Goal: Use online tool/utility: Use online tool/utility

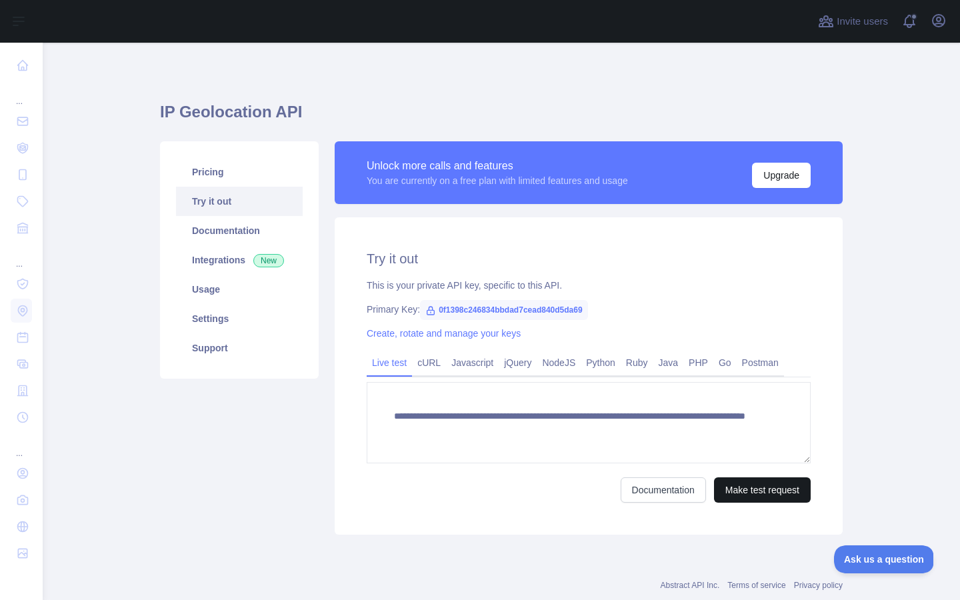
click at [737, 491] on button "Make test request" at bounding box center [762, 489] width 97 height 25
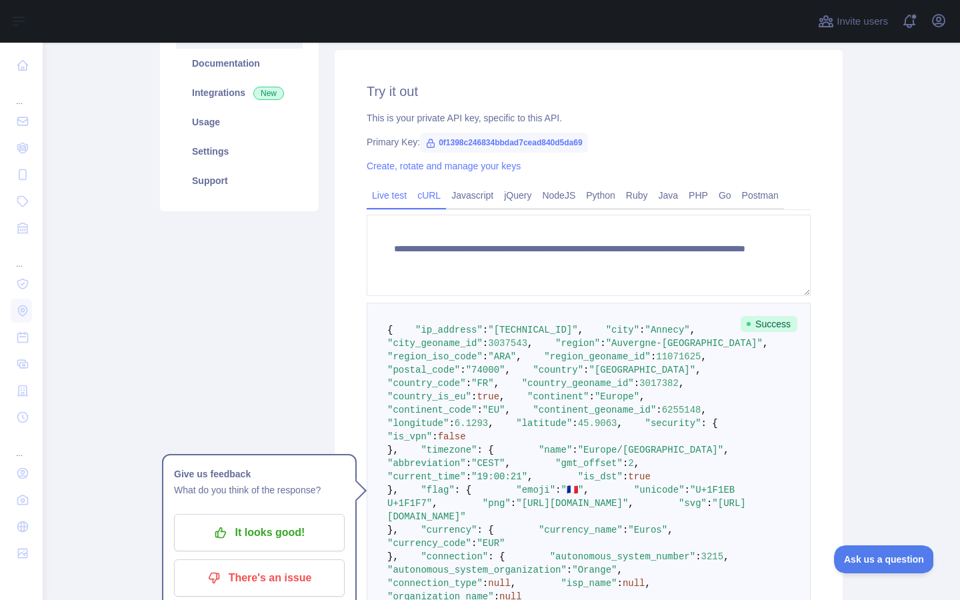
scroll to position [184, 0]
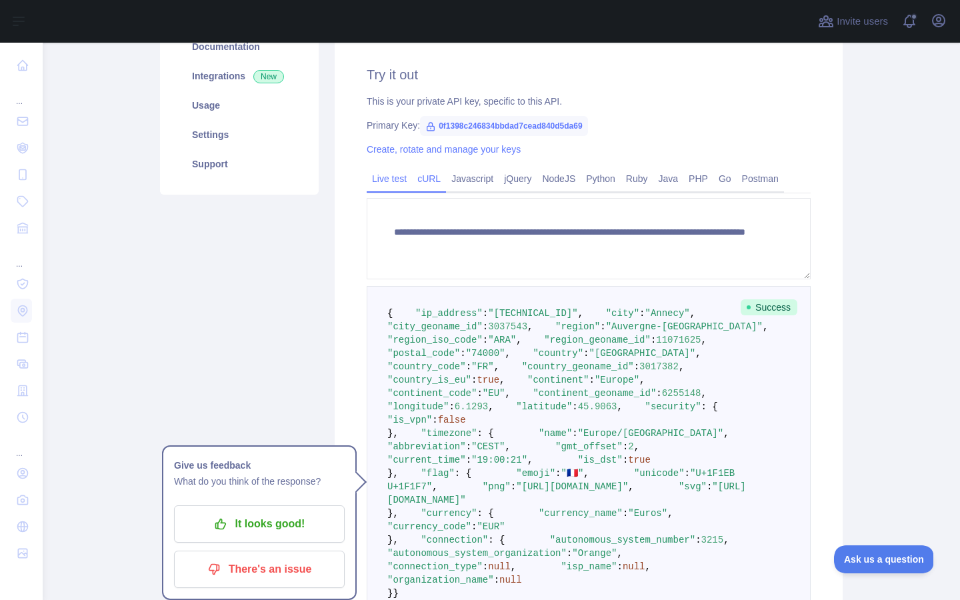
click at [431, 175] on link "cURL" at bounding box center [429, 178] width 34 height 21
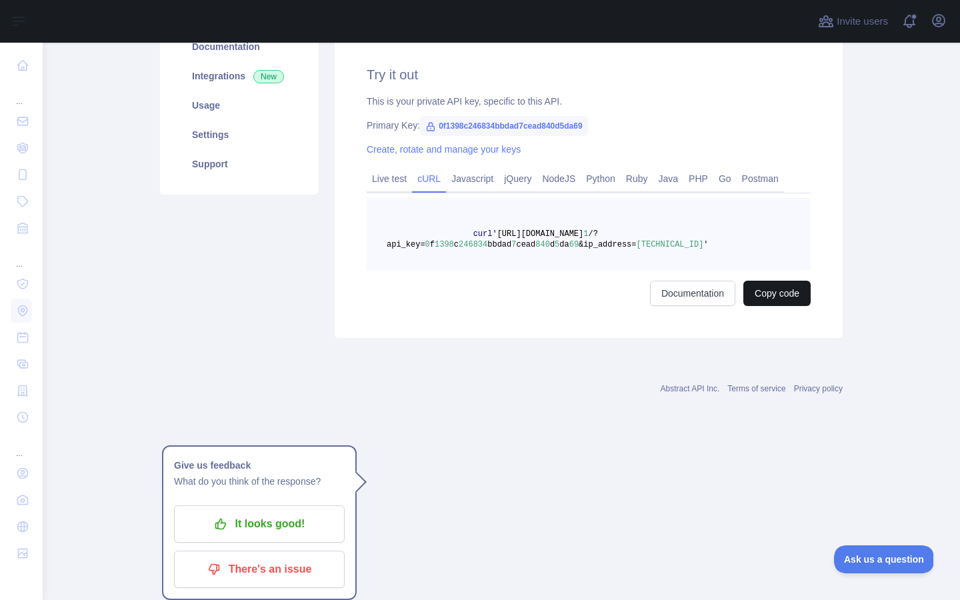
click at [759, 292] on button "Copy code" at bounding box center [776, 293] width 67 height 25
click at [471, 182] on link "Javascript" at bounding box center [472, 178] width 53 height 21
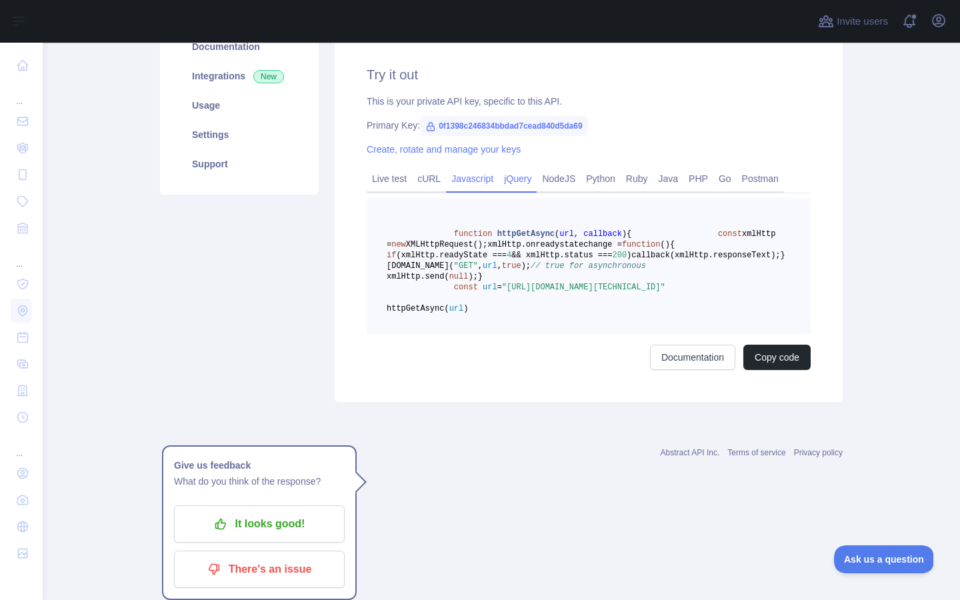
click at [527, 177] on link "jQuery" at bounding box center [518, 178] width 38 height 21
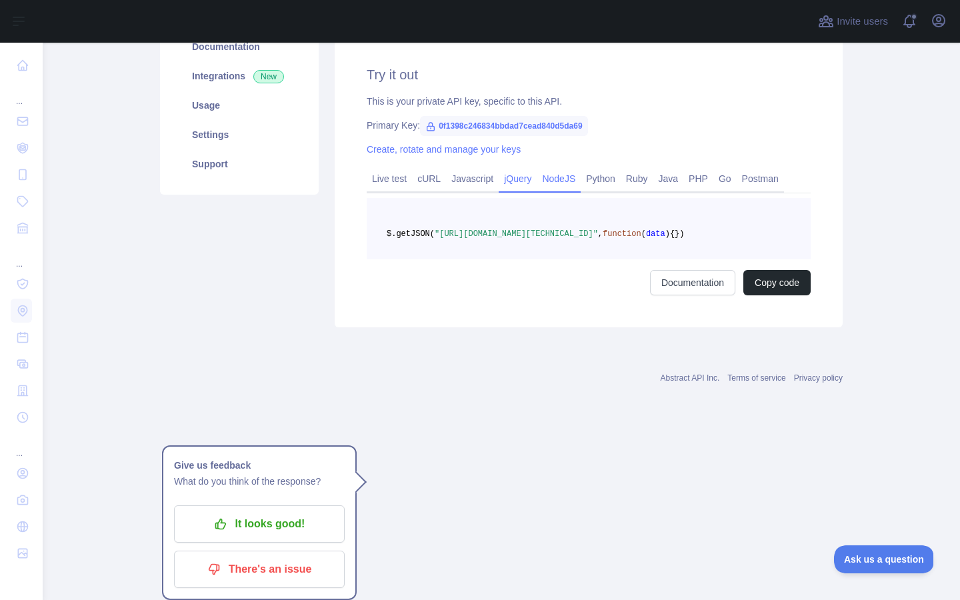
click at [570, 176] on link "NodeJS" at bounding box center [559, 178] width 44 height 21
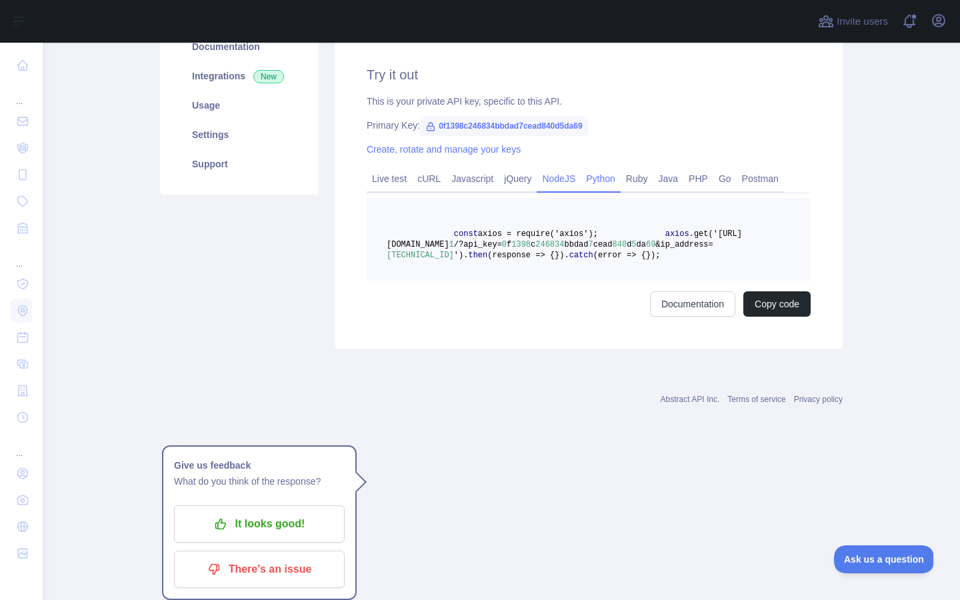
click at [608, 179] on link "Python" at bounding box center [601, 178] width 40 height 21
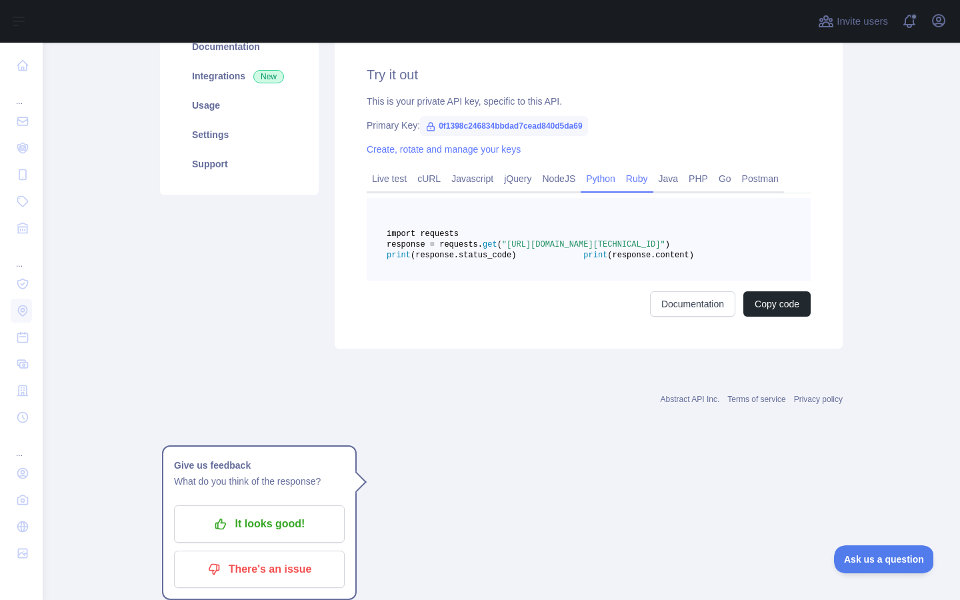
click at [642, 181] on link "Ruby" at bounding box center [636, 178] width 33 height 21
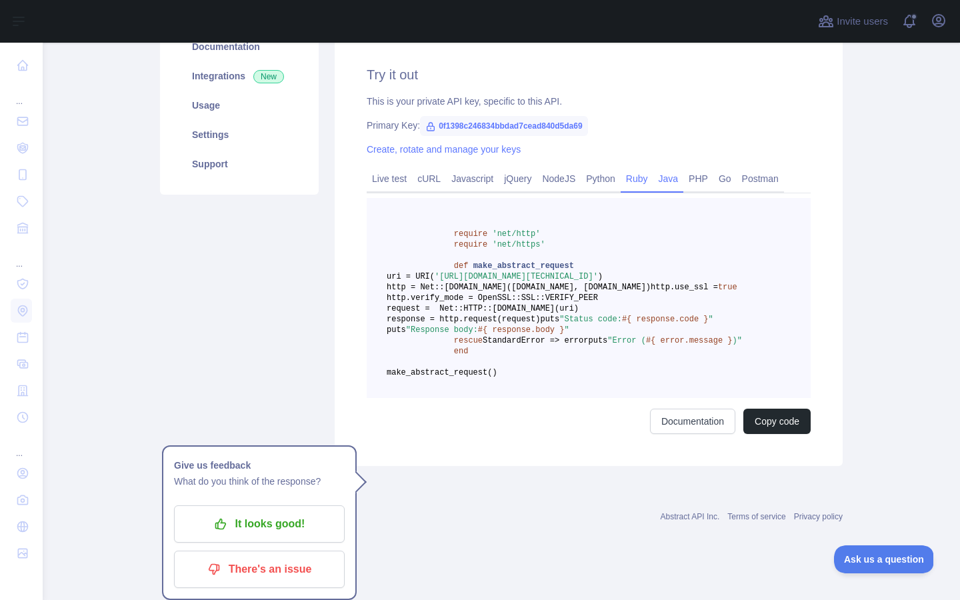
click at [678, 179] on link "Java" at bounding box center [668, 178] width 31 height 21
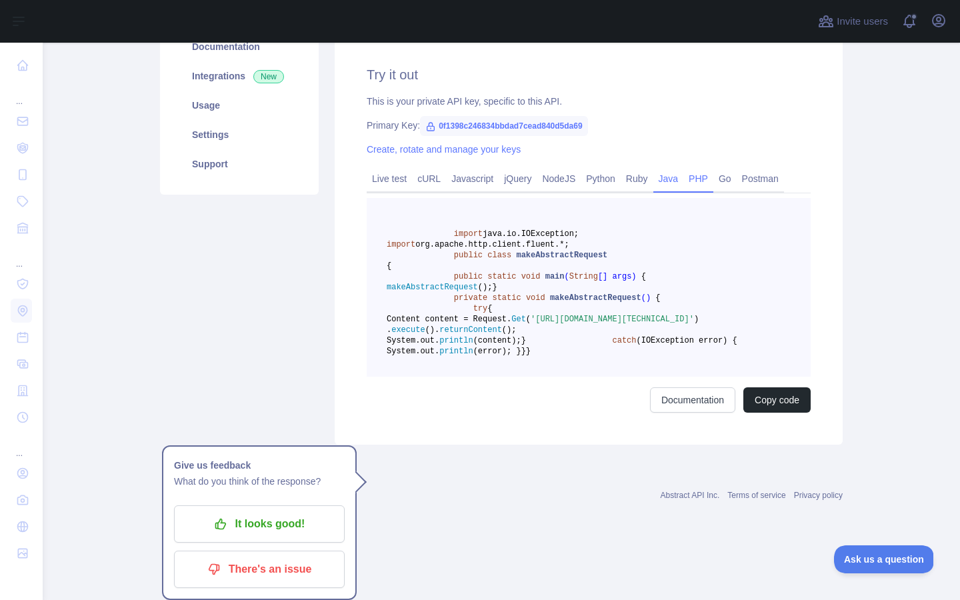
click at [706, 178] on link "PHP" at bounding box center [698, 178] width 30 height 21
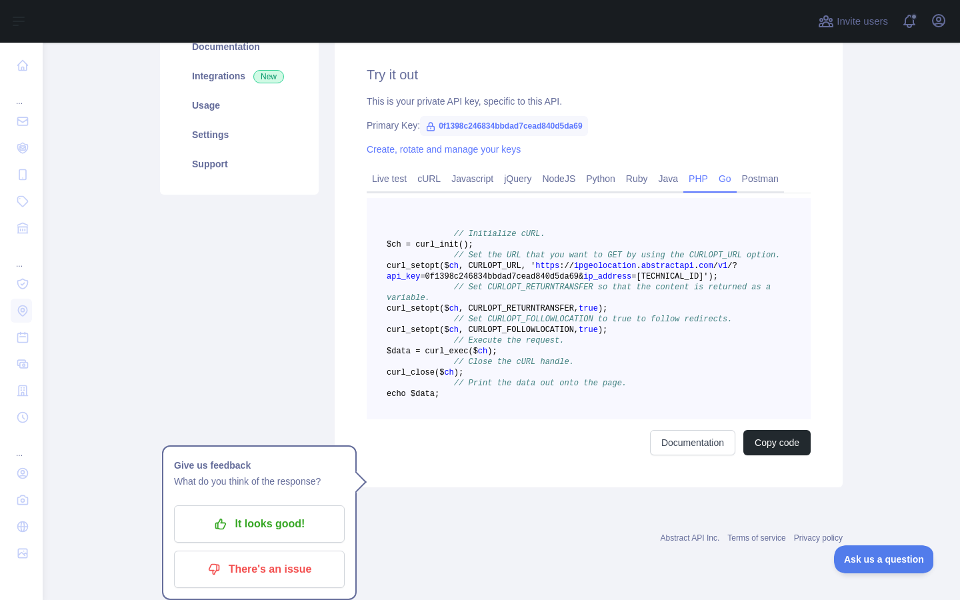
click at [729, 177] on link "Go" at bounding box center [724, 178] width 23 height 21
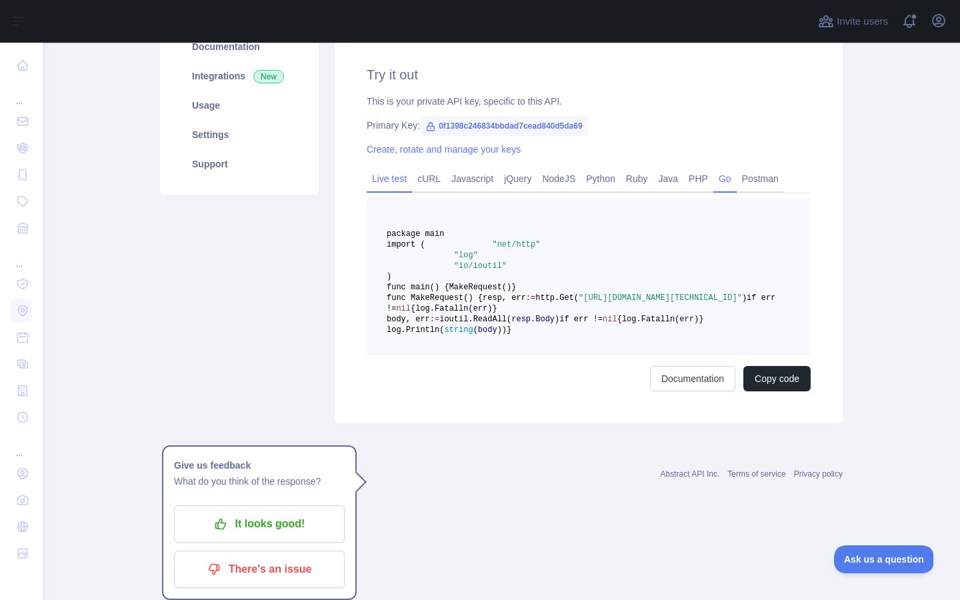
click at [394, 178] on link "Live test" at bounding box center [389, 178] width 45 height 21
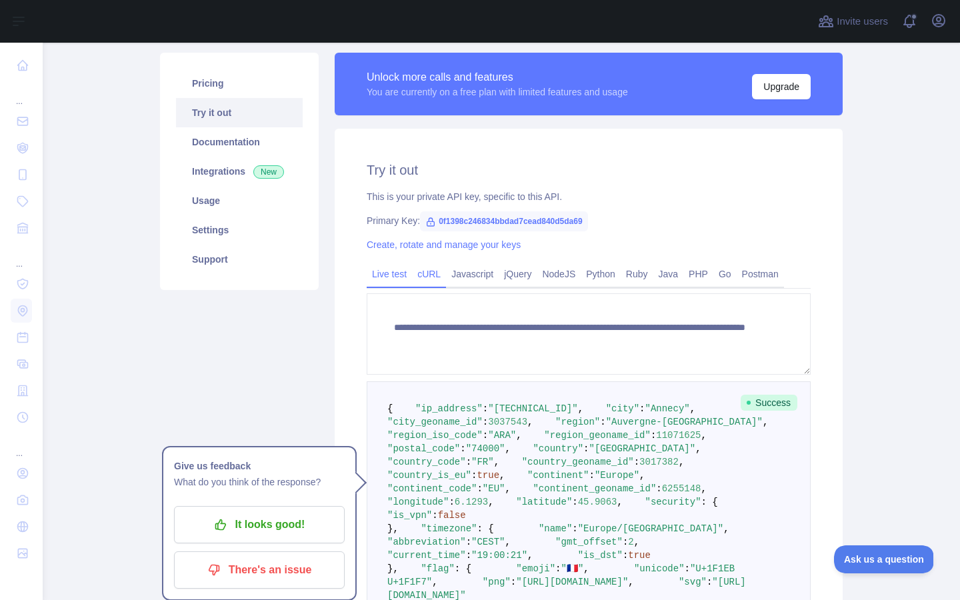
scroll to position [89, 0]
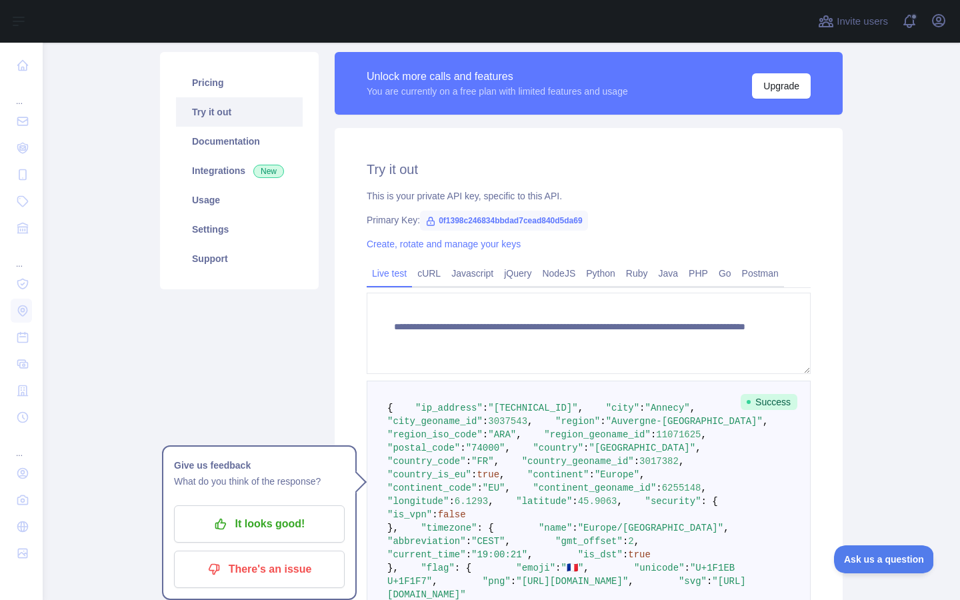
click at [429, 224] on icon at bounding box center [430, 221] width 11 height 11
click at [457, 221] on span "0f1398c246834bbdad7cead840d5da69" at bounding box center [503, 221] width 167 height 20
click at [471, 221] on span "0f1398c246834bbdad7cead840d5da69" at bounding box center [503, 221] width 167 height 20
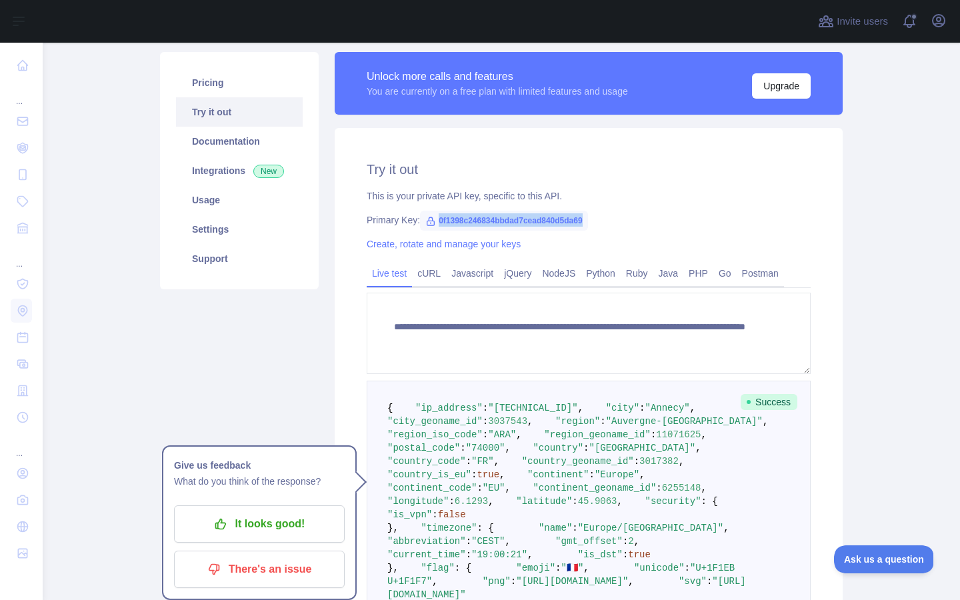
drag, startPoint x: 602, startPoint y: 220, endPoint x: 441, endPoint y: 219, distance: 160.6
click at [441, 219] on span "0f1398c246834bbdad7cead840d5da69" at bounding box center [503, 221] width 167 height 20
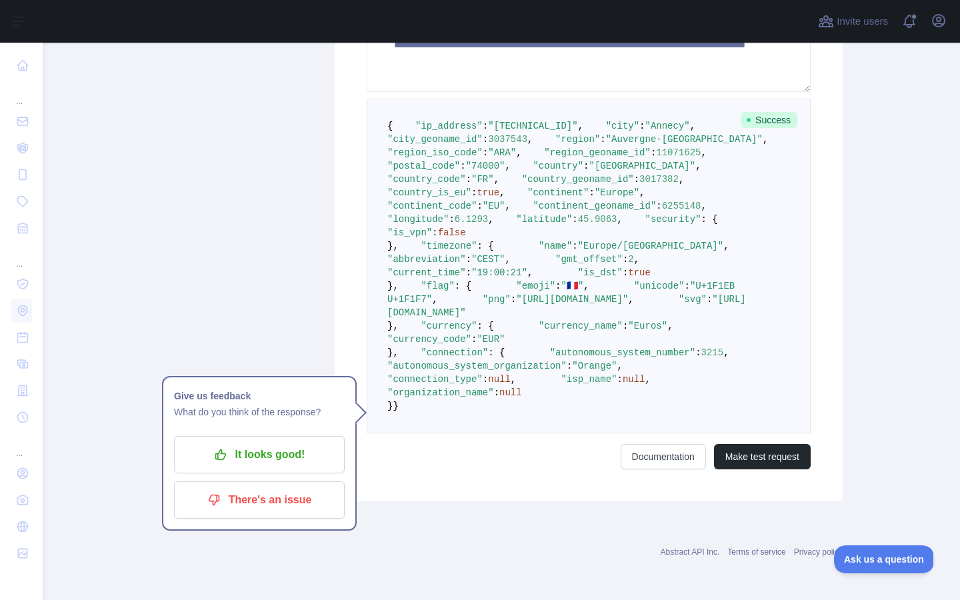
scroll to position [0, 0]
click at [642, 458] on link "Documentation" at bounding box center [662, 456] width 85 height 25
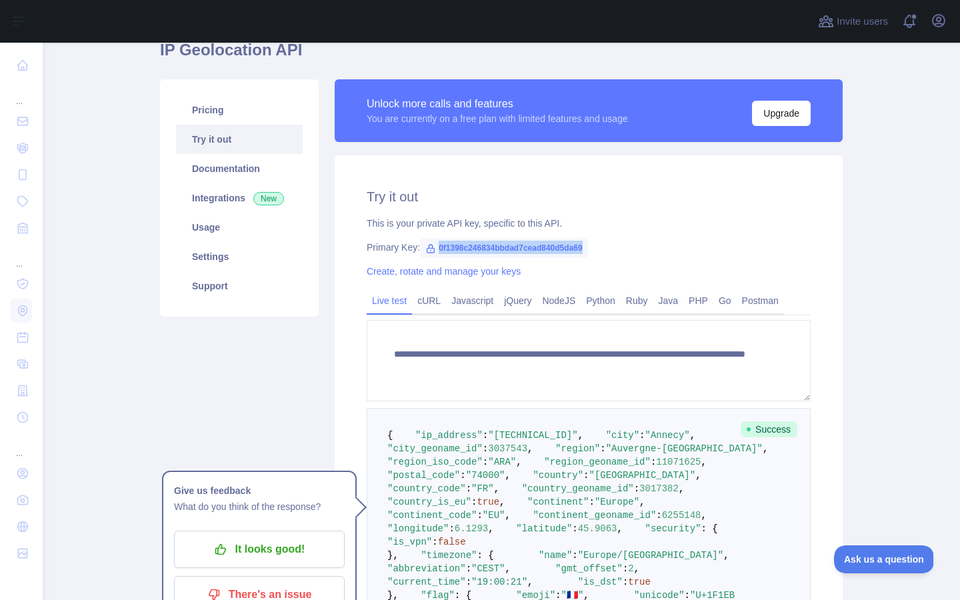
scroll to position [55, 0]
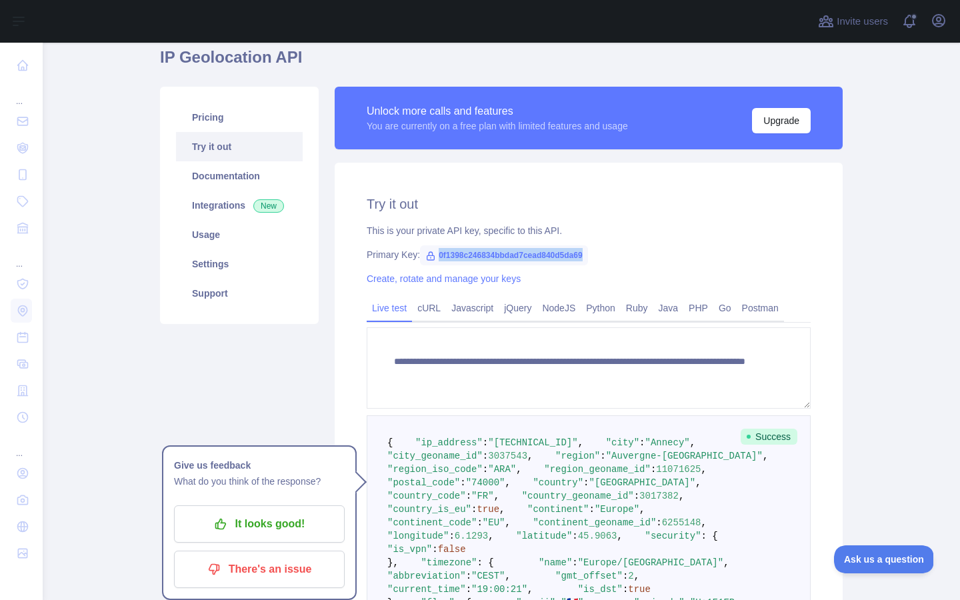
copy span "0f1398c246834bbdad7cead840d5da69"
drag, startPoint x: 496, startPoint y: 455, endPoint x: 555, endPoint y: 448, distance: 59.1
click at [555, 448] on pre "{ "ip_address" : "[TECHNICAL_ID]" , "city" : "Annecy" , "city_geoname_id" : 303…" at bounding box center [589, 582] width 444 height 335
copy span "[TECHNICAL_ID]"
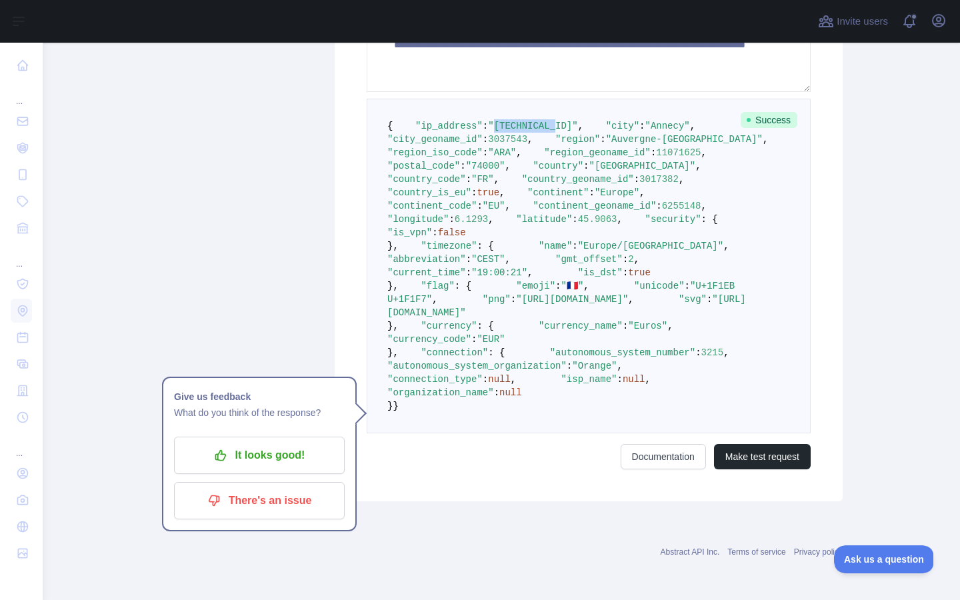
scroll to position [704, 0]
click at [736, 457] on button "Make test request" at bounding box center [762, 456] width 97 height 25
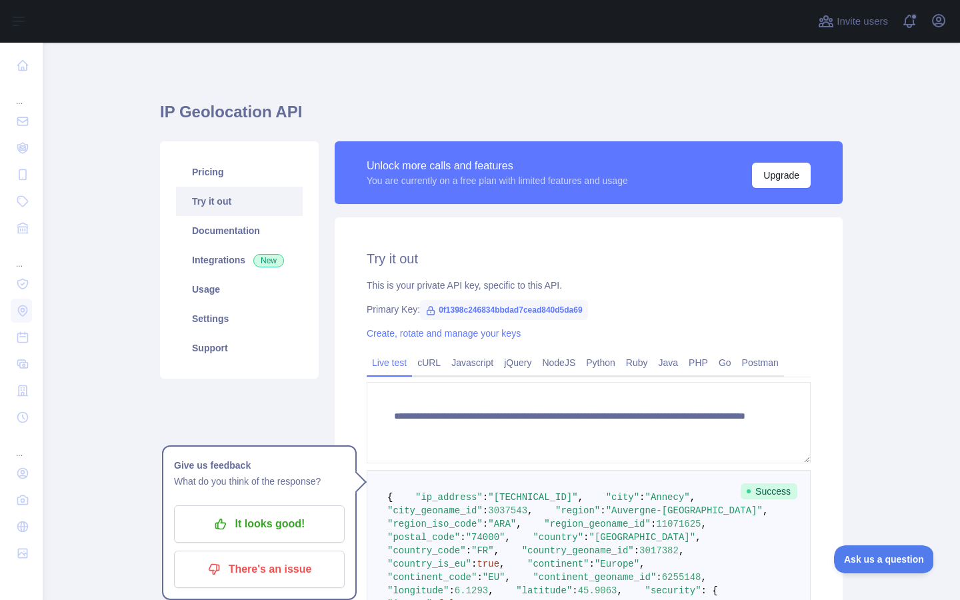
scroll to position [0, 0]
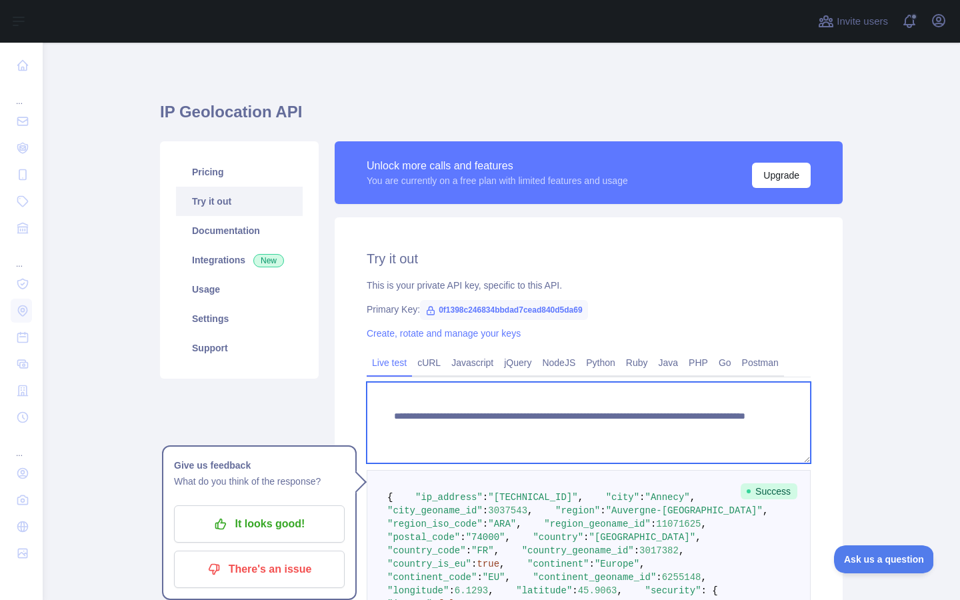
drag, startPoint x: 722, startPoint y: 428, endPoint x: 394, endPoint y: 411, distance: 329.0
click at [394, 411] on textarea "**********" at bounding box center [589, 422] width 444 height 81
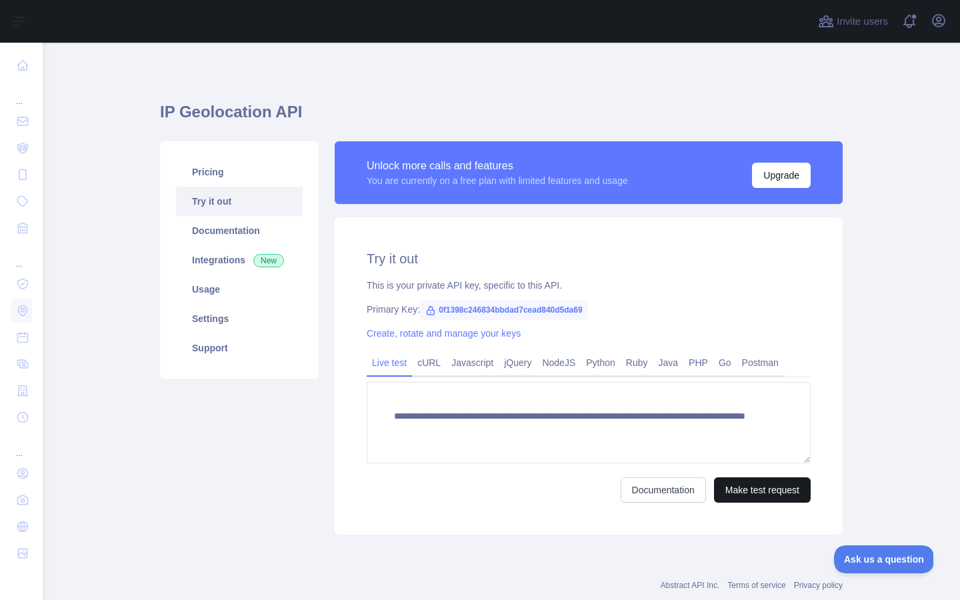
click at [738, 493] on button "Make test request" at bounding box center [762, 489] width 97 height 25
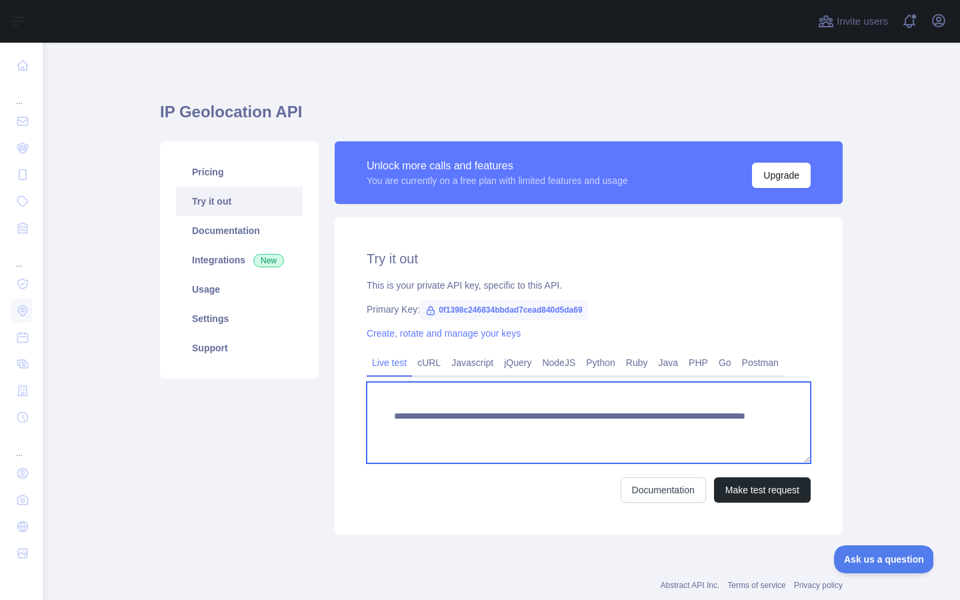
drag, startPoint x: 423, startPoint y: 416, endPoint x: 439, endPoint y: 415, distance: 15.4
click at [439, 415] on textarea "**********" at bounding box center [589, 422] width 444 height 81
drag, startPoint x: 395, startPoint y: 415, endPoint x: 575, endPoint y: 411, distance: 180.0
click at [575, 411] on textarea "**********" at bounding box center [589, 422] width 444 height 81
click at [399, 416] on textarea "**********" at bounding box center [589, 422] width 444 height 81
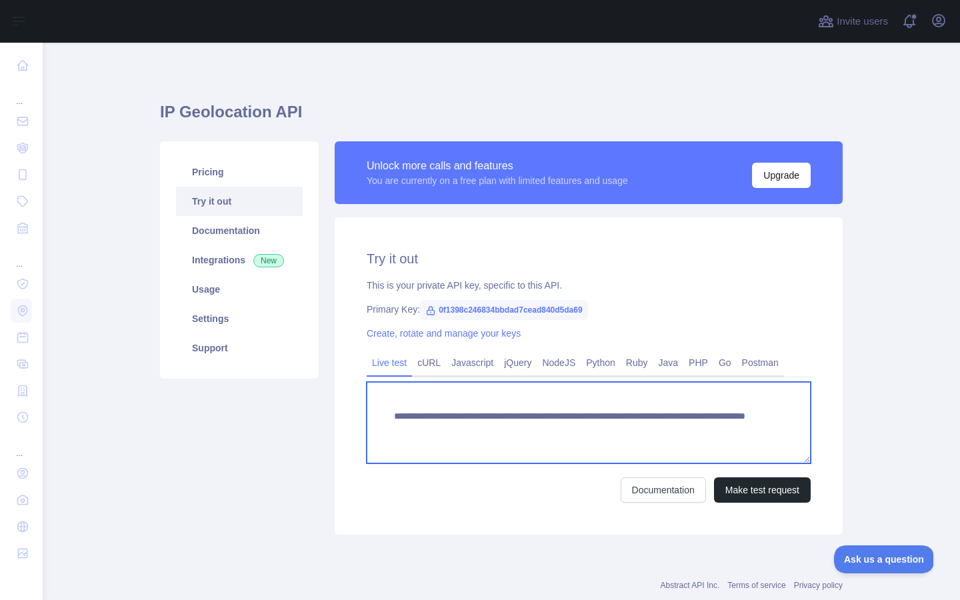
drag, startPoint x: 423, startPoint y: 417, endPoint x: 554, endPoint y: 409, distance: 130.9
click at [554, 409] on textarea "**********" at bounding box center [589, 422] width 444 height 81
click at [556, 413] on textarea "**********" at bounding box center [589, 422] width 444 height 81
drag, startPoint x: 555, startPoint y: 415, endPoint x: 728, endPoint y: 431, distance: 174.7
click at [728, 431] on textarea "**********" at bounding box center [589, 422] width 444 height 81
